Goal: Task Accomplishment & Management: Manage account settings

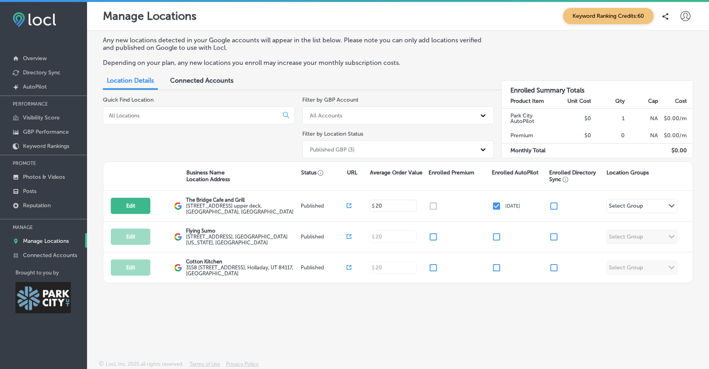
click at [228, 77] on span "Connected Accounts" at bounding box center [201, 81] width 63 height 8
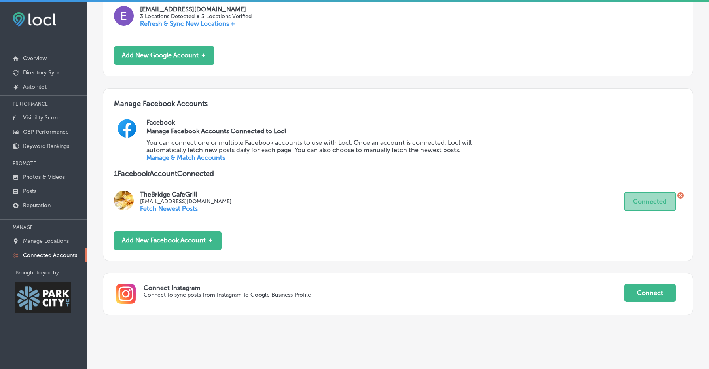
scroll to position [196, 0]
click at [321, 274] on div "Connect Instagram Connect to sync posts from Instagram to Google Business Profi…" at bounding box center [398, 295] width 591 height 42
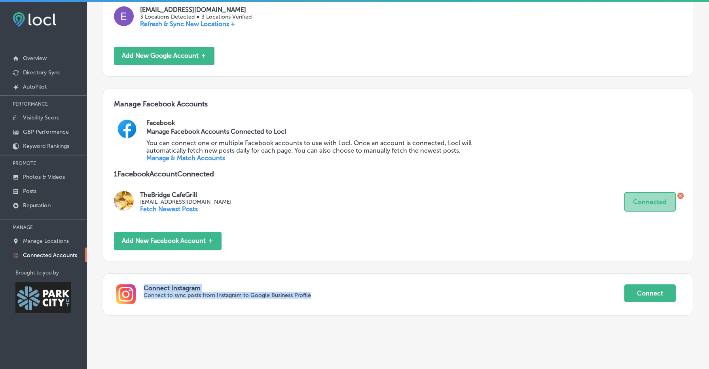
drag, startPoint x: 321, startPoint y: 270, endPoint x: 352, endPoint y: 315, distance: 54.0
click at [352, 315] on div "Manage Account Integrations Google Business Profile Manage Google Accounts Conn…" at bounding box center [398, 110] width 591 height 435
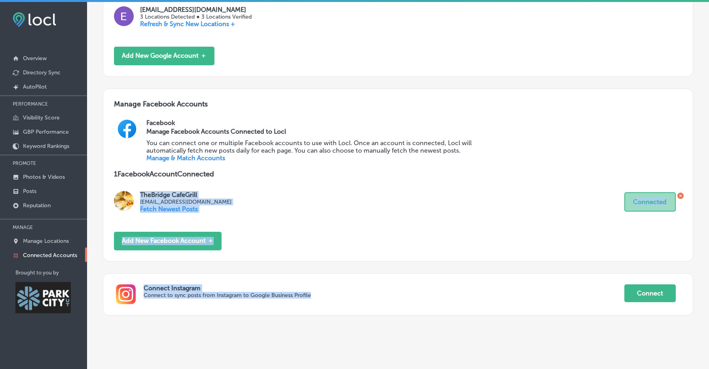
drag, startPoint x: 352, startPoint y: 315, endPoint x: 333, endPoint y: 171, distance: 144.5
click at [333, 171] on div "Manage Account Integrations Google Business Profile Manage Google Accounts Conn…" at bounding box center [398, 110] width 591 height 435
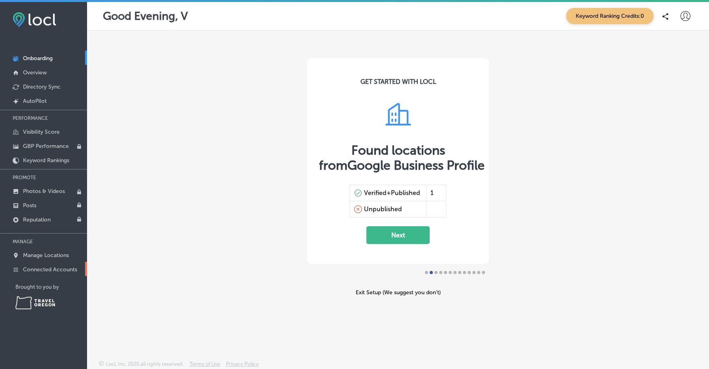
click at [41, 268] on p "Connected Accounts" at bounding box center [50, 269] width 54 height 7
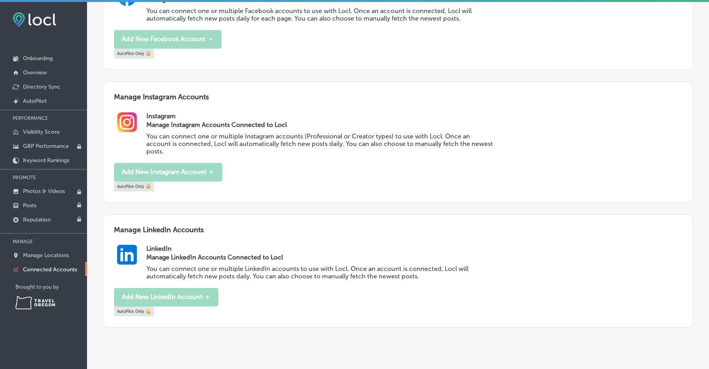
scroll to position [328, 0]
click at [54, 253] on p "Manage Locations" at bounding box center [46, 255] width 46 height 7
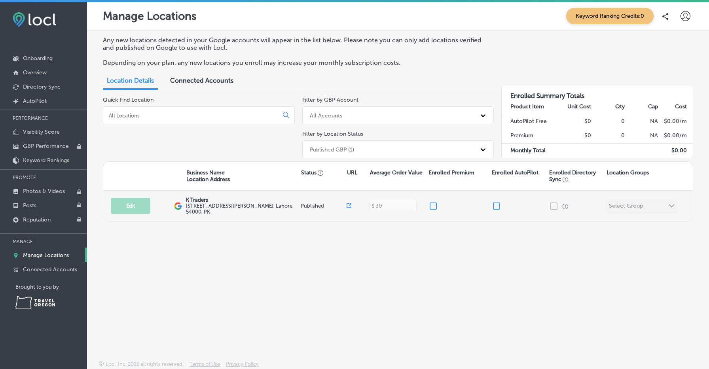
click at [496, 204] on input "checkbox" at bounding box center [496, 205] width 9 height 9
checkbox input "false"
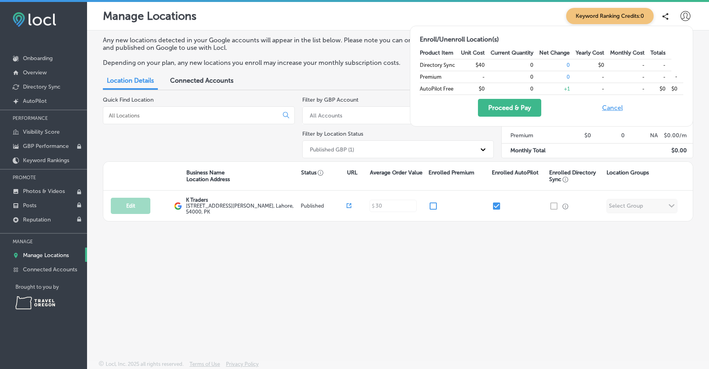
click at [611, 111] on button "Cancel" at bounding box center [612, 108] width 25 height 18
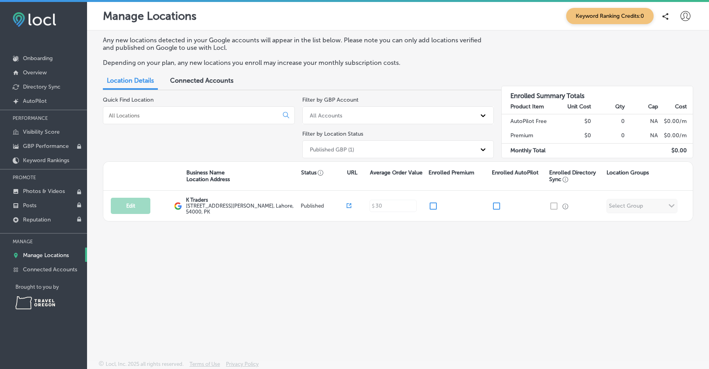
click at [690, 17] on icon at bounding box center [686, 16] width 10 height 10
click at [673, 41] on p "My Account" at bounding box center [675, 44] width 36 height 9
select select "US"
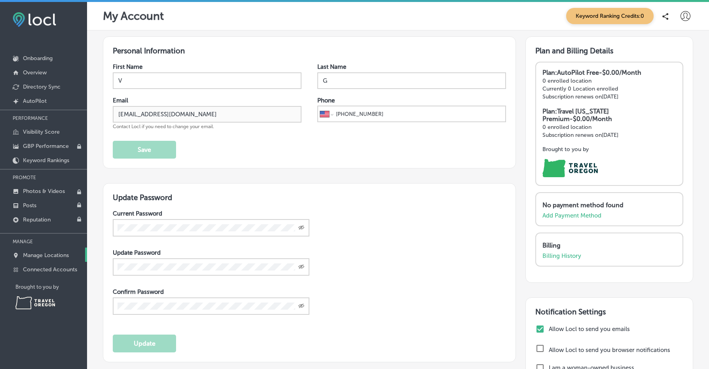
click at [53, 251] on link "Manage Locations" at bounding box center [43, 255] width 87 height 14
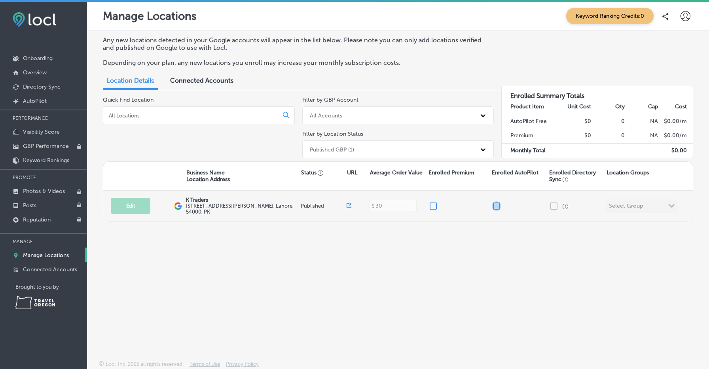
click at [497, 201] on input "checkbox" at bounding box center [496, 205] width 9 height 9
checkbox input "false"
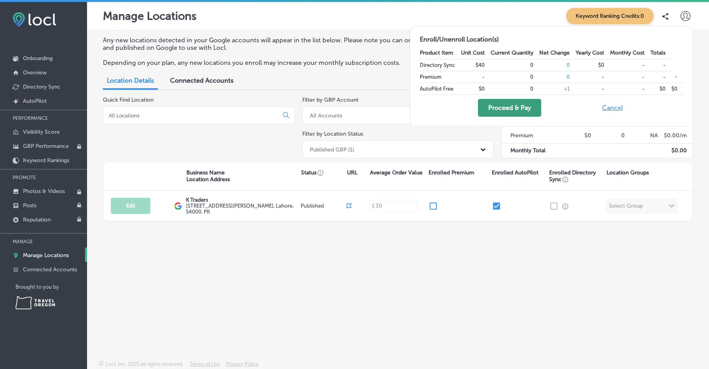
click at [511, 113] on button "Proceed & Pay" at bounding box center [509, 108] width 63 height 18
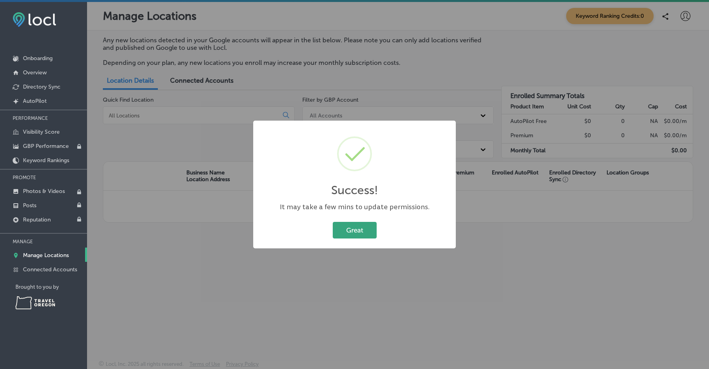
click at [362, 228] on button "Great" at bounding box center [355, 230] width 44 height 16
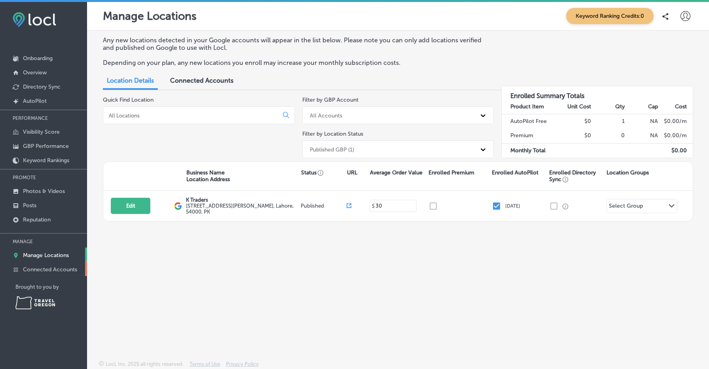
click at [68, 274] on link "Connected Accounts" at bounding box center [43, 269] width 87 height 14
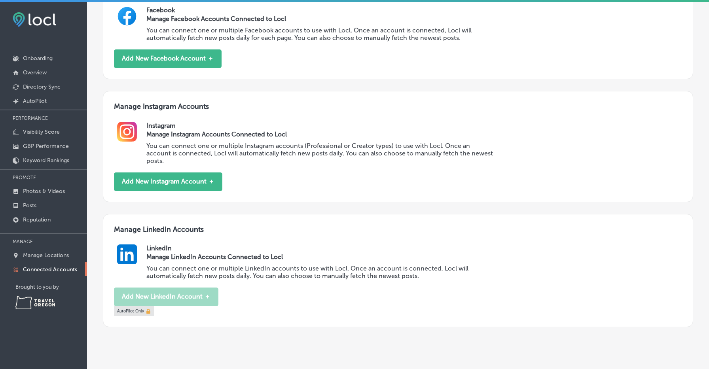
scroll to position [308, 0]
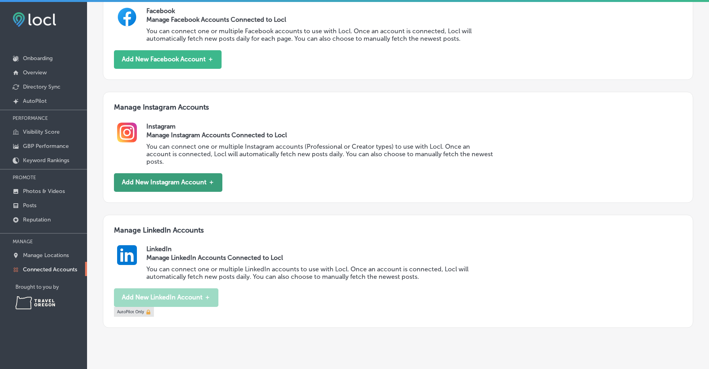
click at [207, 173] on button "Add New Instagram Account ＋" at bounding box center [168, 182] width 108 height 19
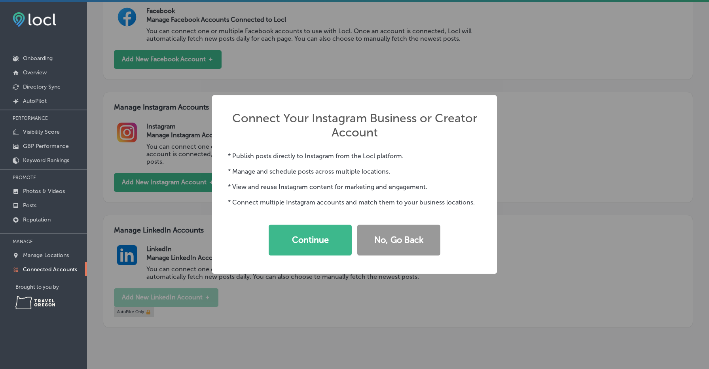
click at [414, 244] on button "No, Go Back" at bounding box center [398, 240] width 83 height 31
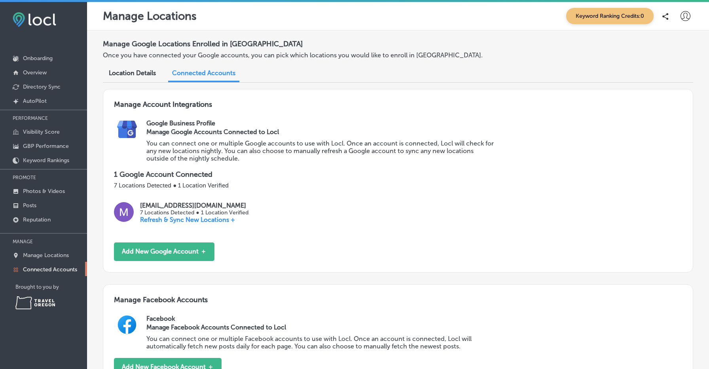
scroll to position [0, 0]
click at [689, 23] on div at bounding box center [686, 16] width 16 height 16
click at [678, 44] on p "My Account" at bounding box center [675, 44] width 36 height 9
select select "US"
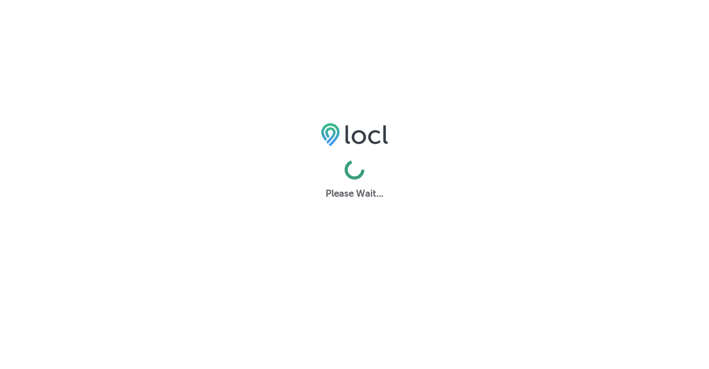
select select "US"
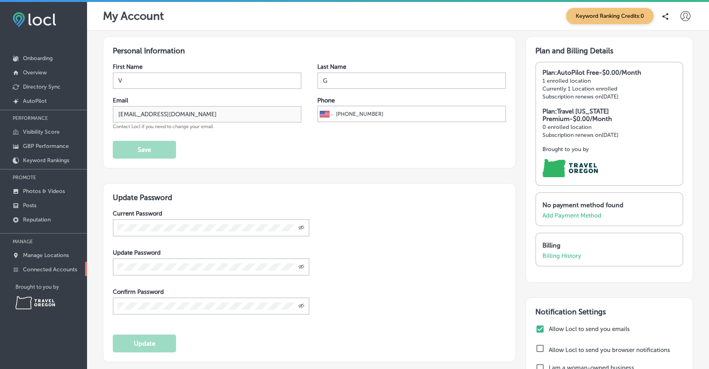
click at [68, 273] on p "Connected Accounts" at bounding box center [50, 269] width 54 height 7
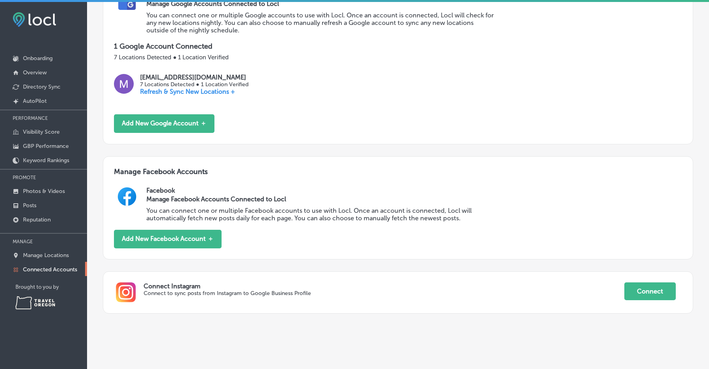
scroll to position [128, 0]
click at [638, 290] on button "Connect" at bounding box center [650, 292] width 51 height 18
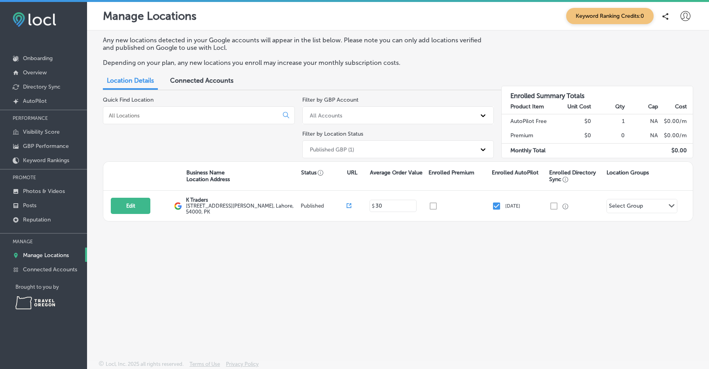
click at [224, 82] on span "Connected Accounts" at bounding box center [201, 81] width 63 height 8
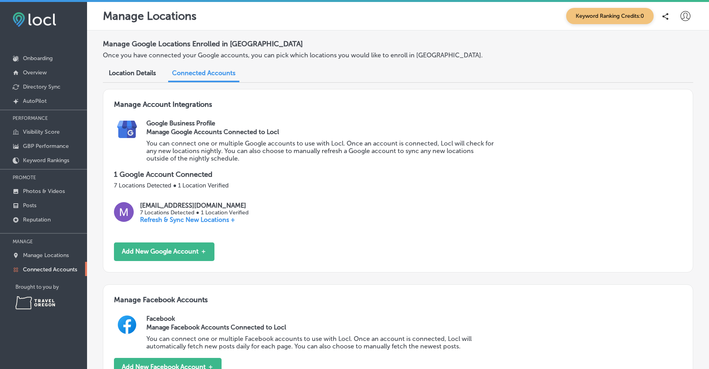
click at [217, 78] on div "Connected Accounts" at bounding box center [203, 73] width 71 height 17
click at [209, 80] on div "Connected Accounts" at bounding box center [203, 73] width 71 height 17
click at [130, 81] on div "Location Details" at bounding box center [132, 73] width 59 height 17
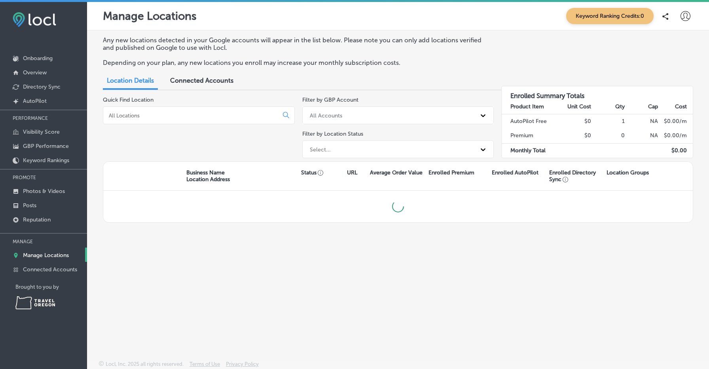
click at [191, 78] on span "Connected Accounts" at bounding box center [201, 81] width 63 height 8
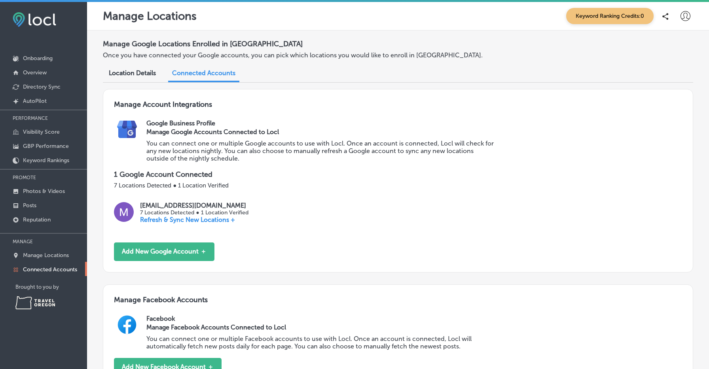
click at [50, 266] on link "Connected Accounts" at bounding box center [43, 269] width 87 height 14
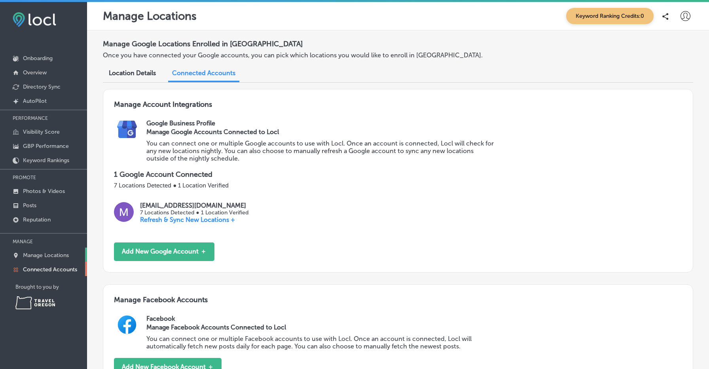
click at [64, 255] on p "Manage Locations" at bounding box center [46, 255] width 46 height 7
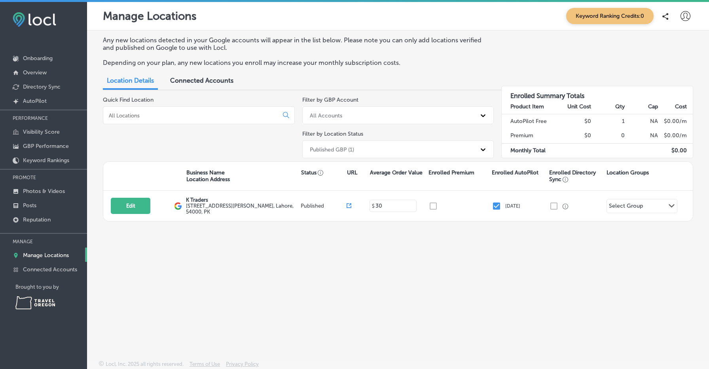
click at [211, 83] on div "Connected Accounts" at bounding box center [201, 81] width 75 height 17
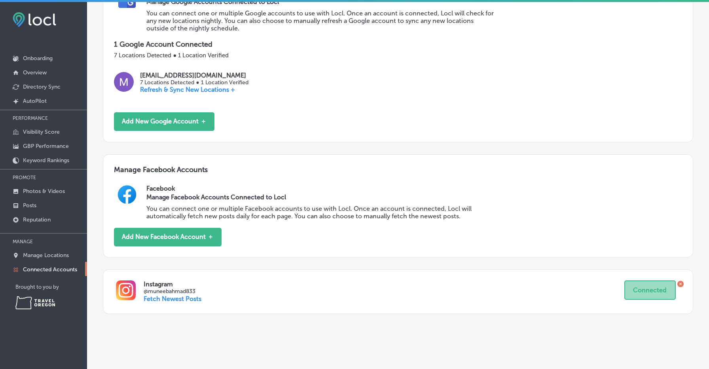
scroll to position [130, 0]
click at [681, 281] on icon at bounding box center [681, 284] width 6 height 6
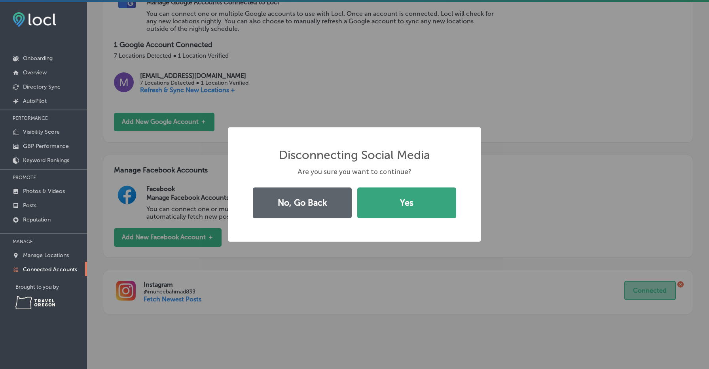
click at [424, 199] on button "Yes" at bounding box center [406, 203] width 99 height 31
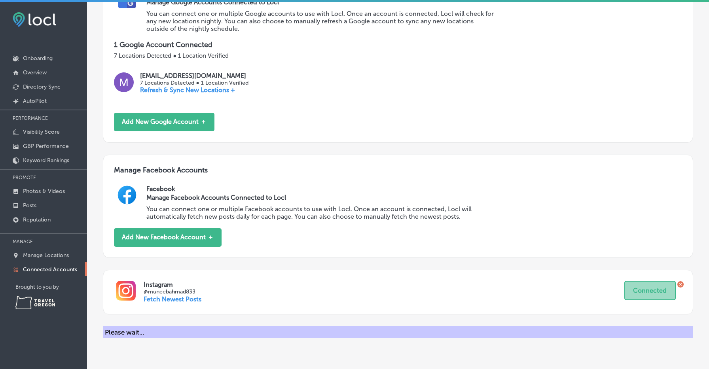
scroll to position [128, 0]
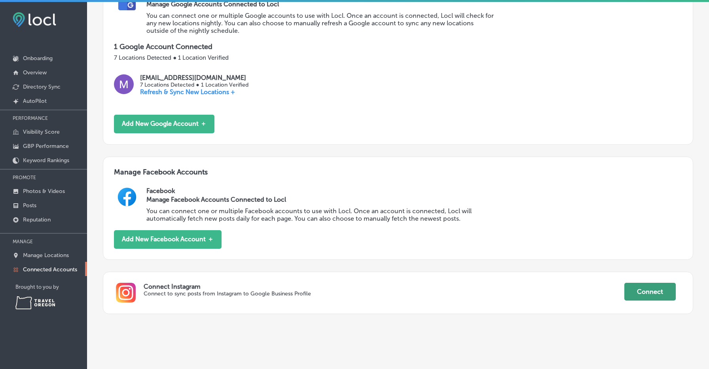
click at [657, 285] on button "Connect" at bounding box center [650, 292] width 51 height 18
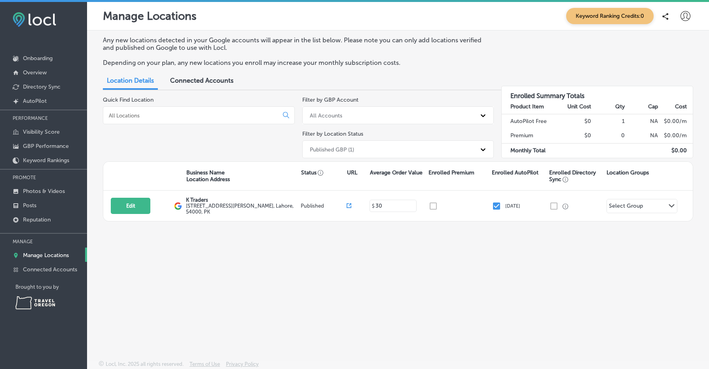
click at [223, 78] on span "Connected Accounts" at bounding box center [201, 81] width 63 height 8
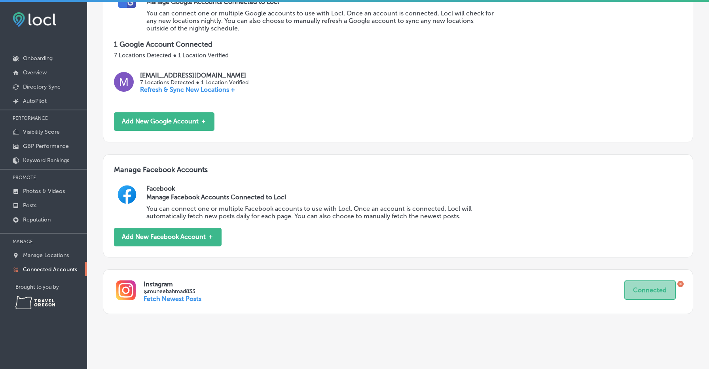
scroll to position [130, 0]
click at [681, 281] on icon at bounding box center [681, 284] width 6 height 6
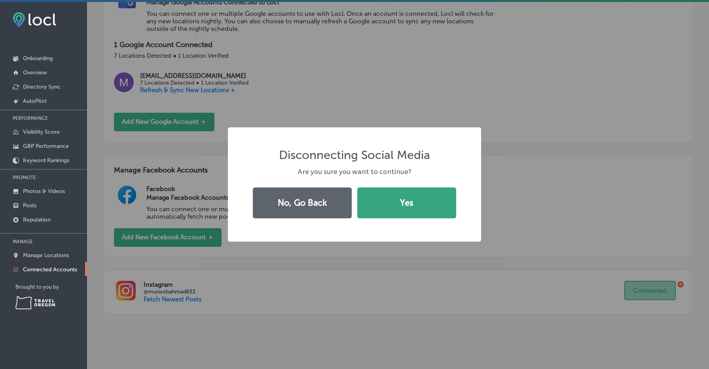
click at [397, 204] on button "Yes" at bounding box center [406, 203] width 99 height 31
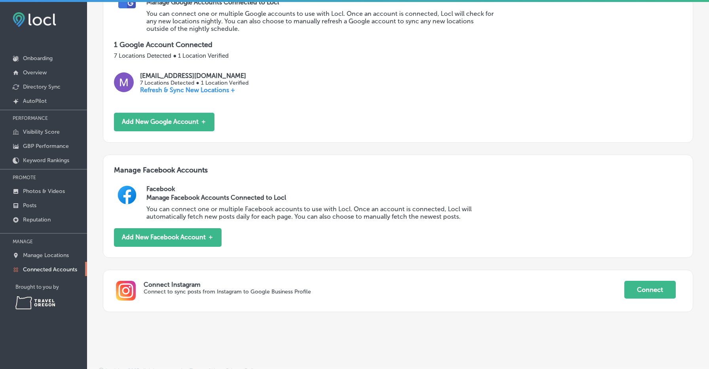
scroll to position [128, 0]
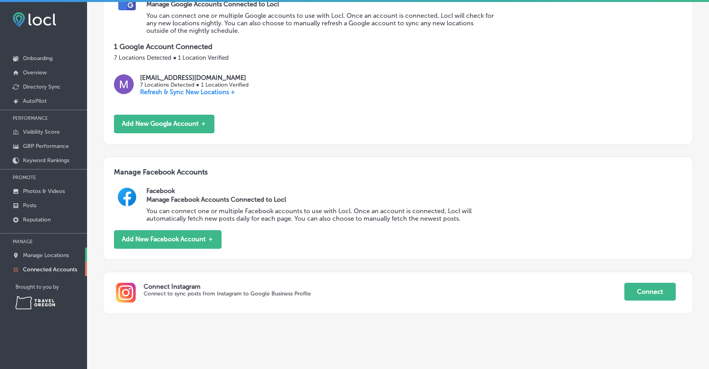
click at [53, 255] on p "Manage Locations" at bounding box center [46, 255] width 46 height 7
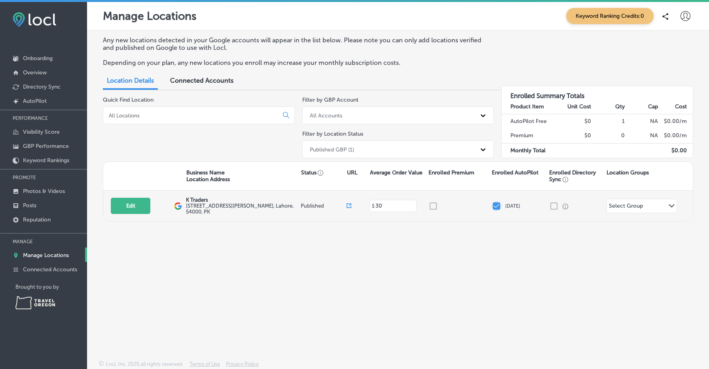
click at [497, 207] on input "checkbox" at bounding box center [496, 205] width 9 height 9
checkbox input "true"
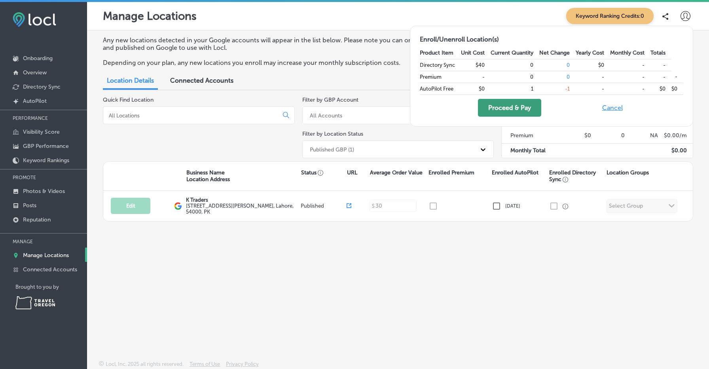
click at [510, 110] on button "Proceed & Pay" at bounding box center [509, 108] width 63 height 18
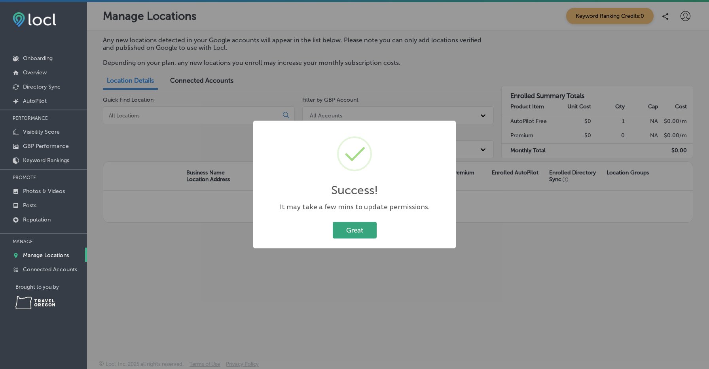
click at [357, 227] on button "Great" at bounding box center [355, 230] width 44 height 16
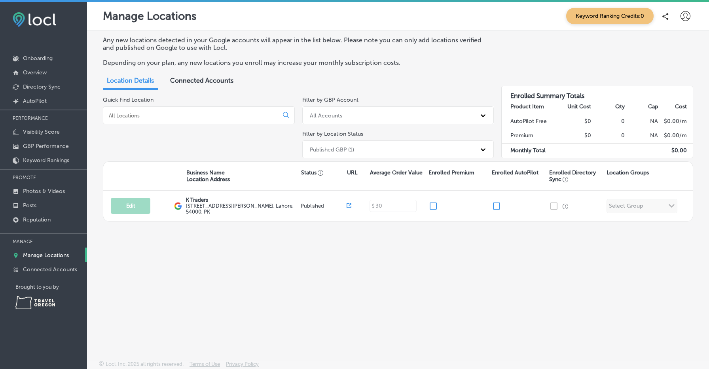
click at [688, 21] on icon at bounding box center [686, 16] width 10 height 10
click at [494, 67] on div at bounding box center [354, 184] width 709 height 369
click at [28, 222] on p "Reputation" at bounding box center [37, 220] width 28 height 7
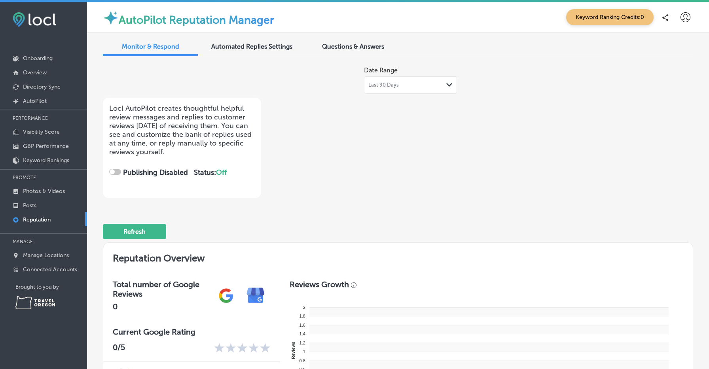
click at [119, 170] on div at bounding box center [115, 172] width 12 height 6
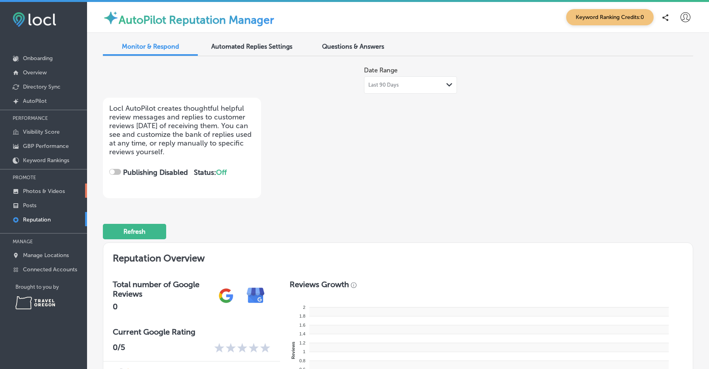
click at [17, 192] on icon at bounding box center [15, 191] width 5 height 5
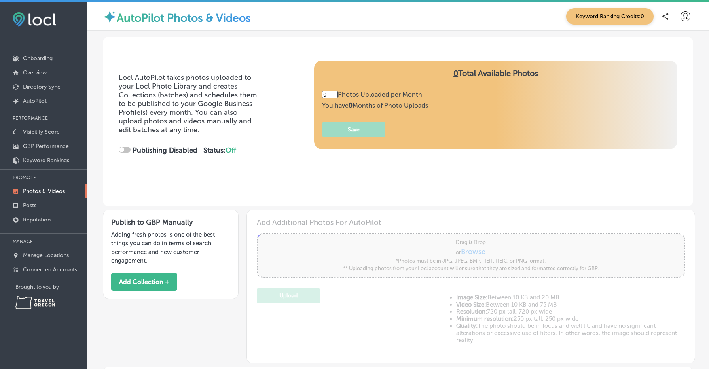
type input "0"
click at [31, 207] on p "Posts" at bounding box center [29, 205] width 13 height 7
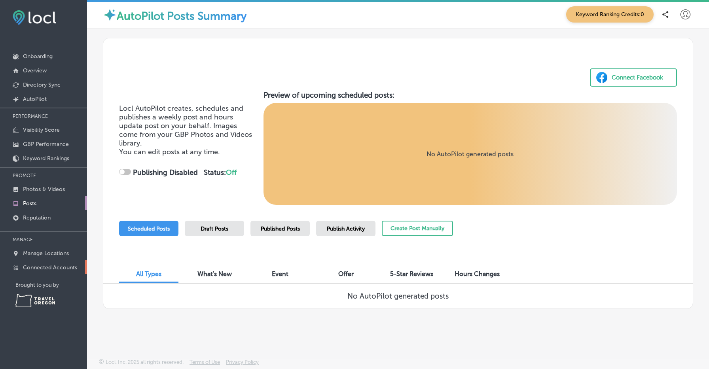
scroll to position [2, 0]
click at [54, 256] on p "Manage Locations" at bounding box center [46, 253] width 46 height 7
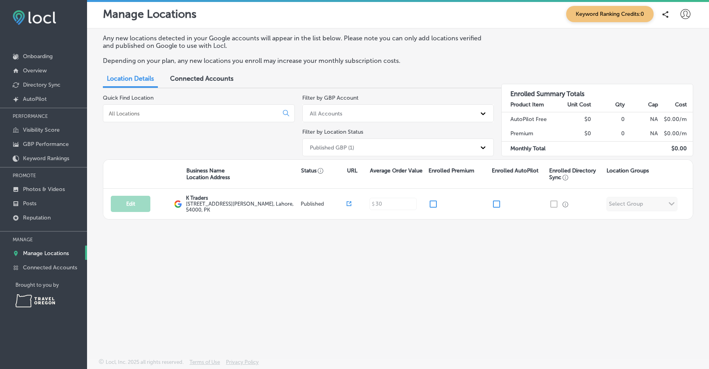
scroll to position [2, 0]
click at [544, 261] on div "Any new locations detected in your Google accounts will appear in the list belo…" at bounding box center [398, 174] width 622 height 293
